Goal: Task Accomplishment & Management: Use online tool/utility

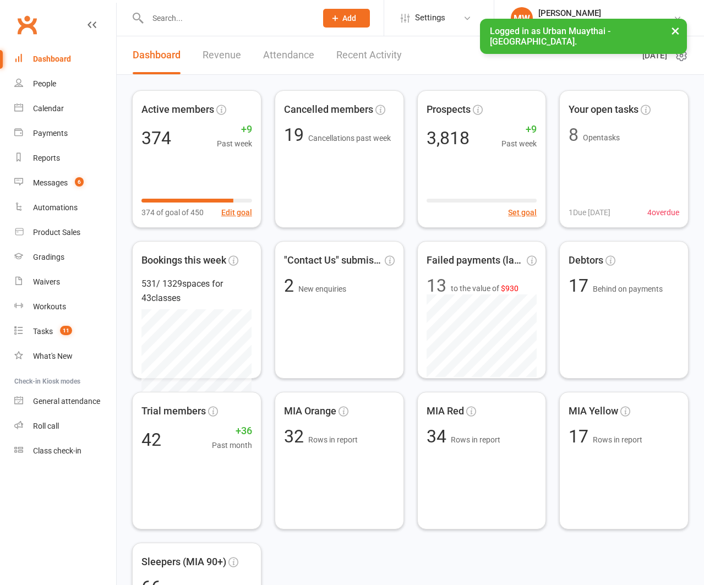
click at [674, 31] on button "×" at bounding box center [675, 31] width 20 height 24
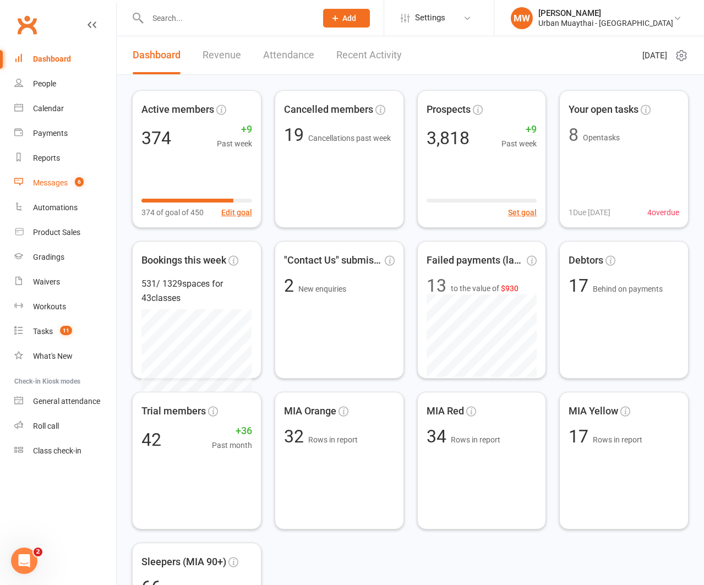
click at [51, 182] on div "Messages" at bounding box center [50, 182] width 35 height 9
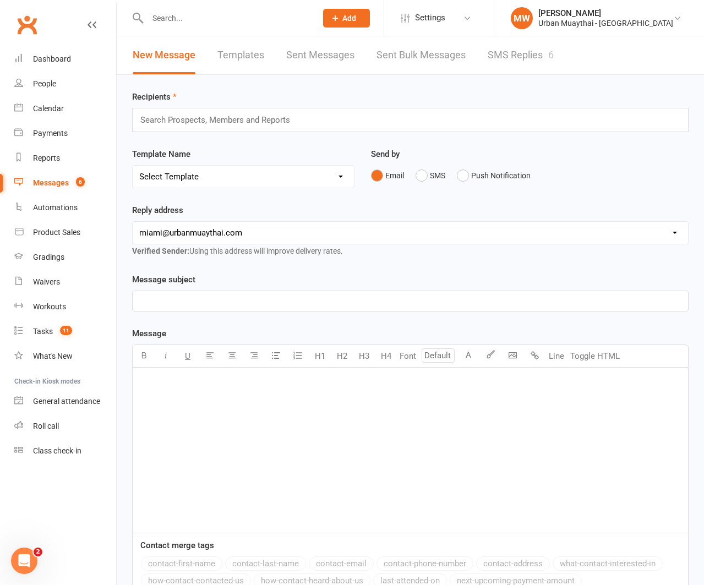
click at [509, 52] on link "SMS Replies 6" at bounding box center [521, 55] width 66 height 38
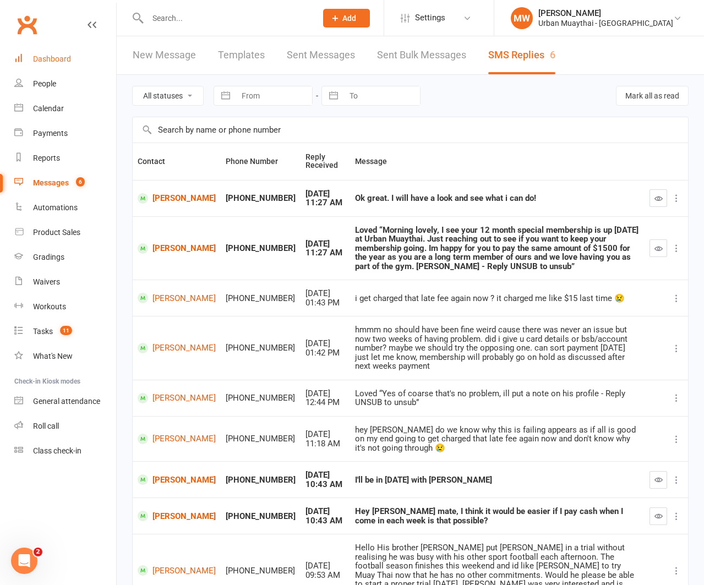
click at [49, 52] on link "Dashboard" at bounding box center [65, 59] width 102 height 25
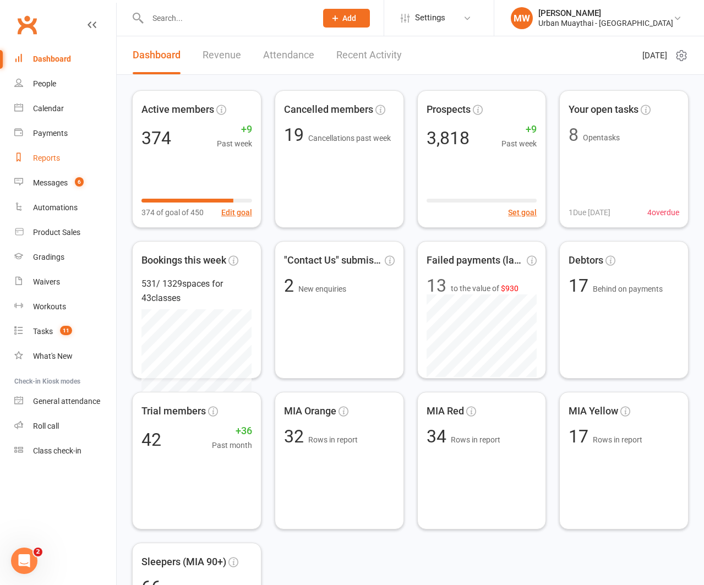
click at [50, 155] on div "Reports" at bounding box center [46, 158] width 27 height 9
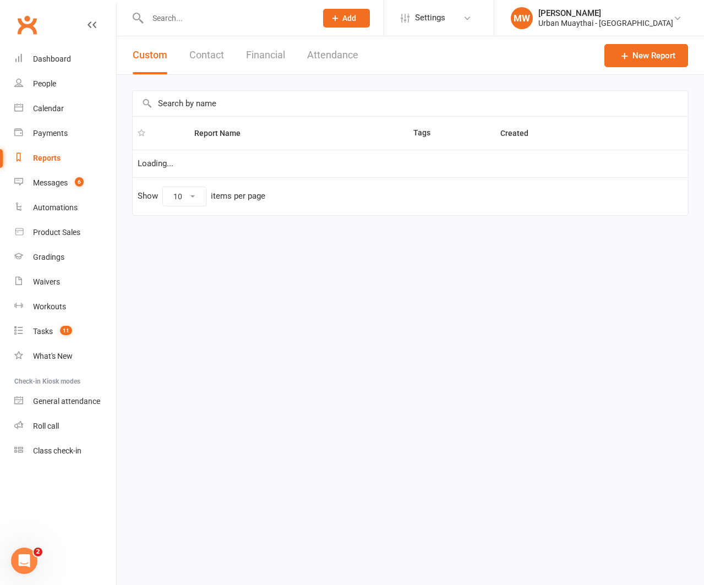
select select "100"
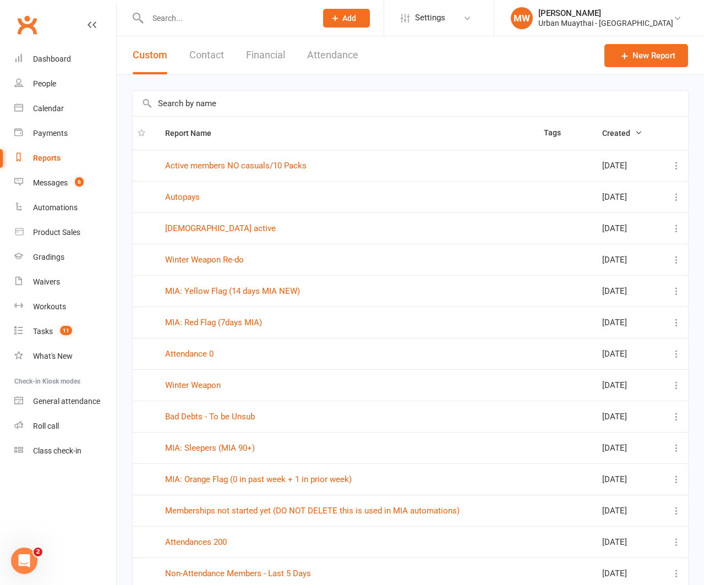
click at [282, 51] on button "Financial" at bounding box center [265, 55] width 39 height 38
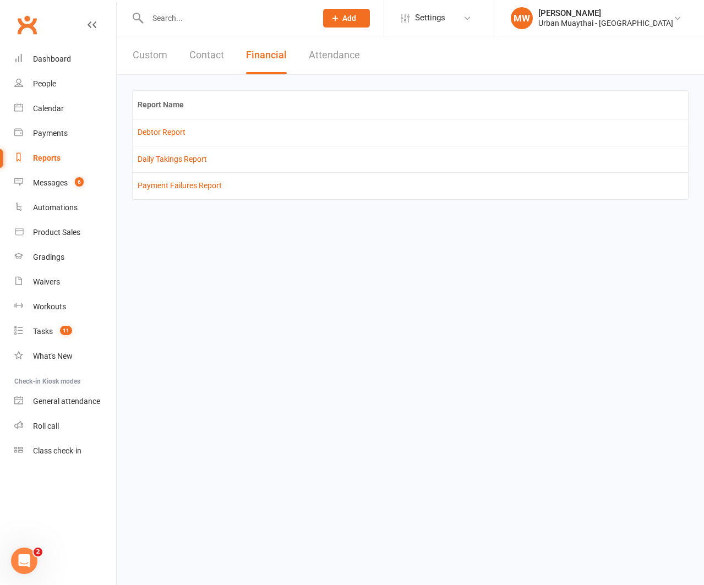
click at [151, 51] on button "Custom" at bounding box center [150, 55] width 35 height 38
select select "100"
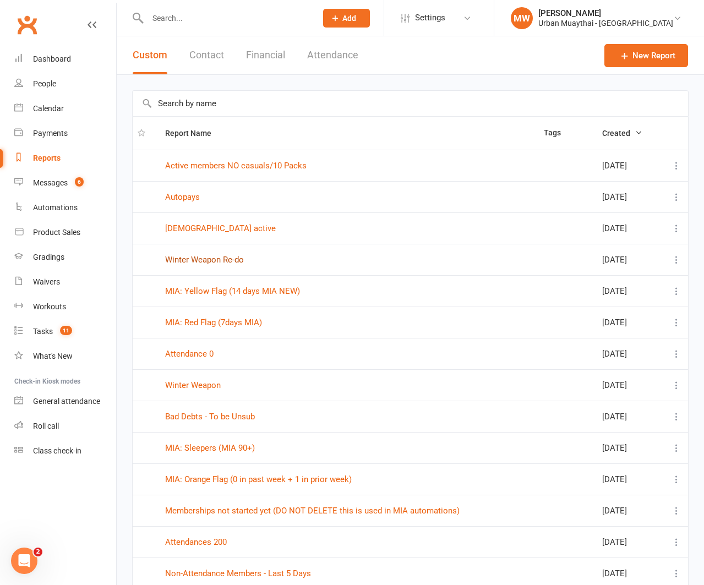
click at [226, 259] on link "Winter Weapon Re-do" at bounding box center [204, 260] width 79 height 10
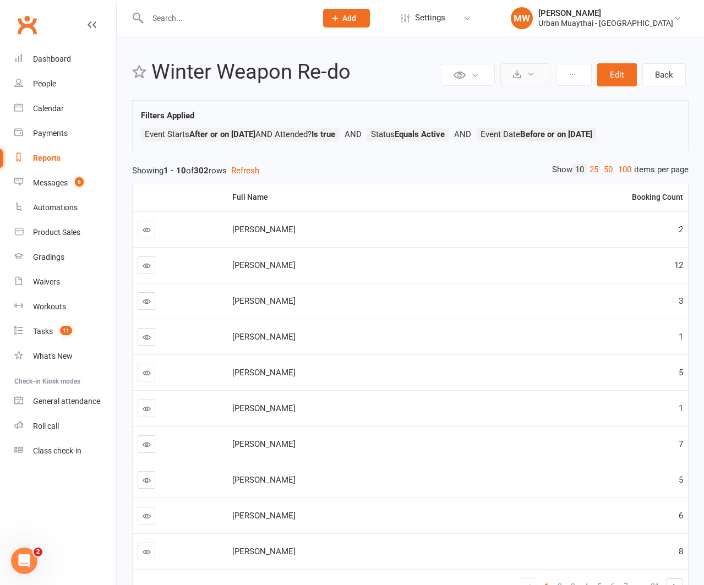
click at [524, 75] on button at bounding box center [525, 74] width 50 height 23
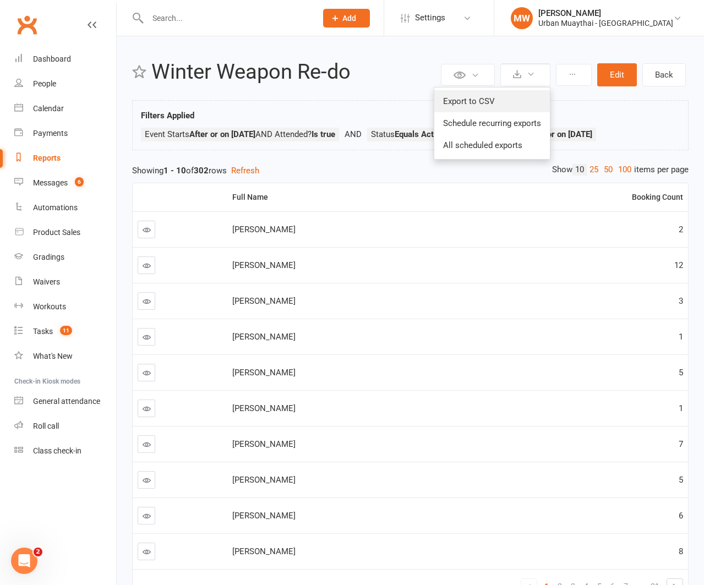
click at [513, 101] on link "Export to CSV" at bounding box center [492, 101] width 116 height 22
